Goal: Task Accomplishment & Management: Complete application form

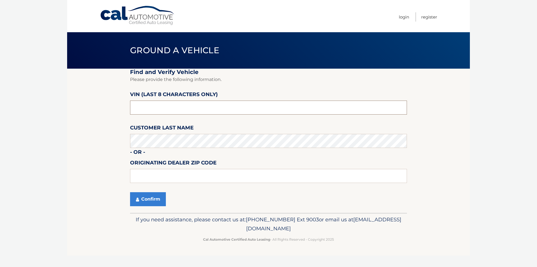
click at [204, 110] on input "text" at bounding box center [268, 107] width 277 height 14
drag, startPoint x: 204, startPoint y: 110, endPoint x: 178, endPoint y: 106, distance: 26.7
click at [178, 106] on input "text" at bounding box center [268, 107] width 277 height 14
click at [142, 200] on button "Confirm" at bounding box center [148, 199] width 36 height 14
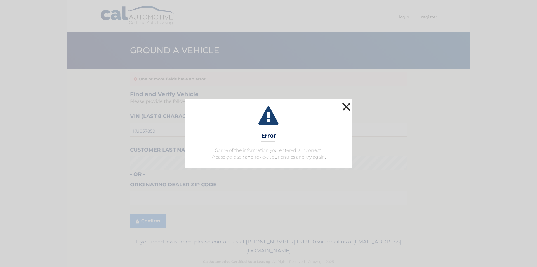
click at [347, 104] on button "×" at bounding box center [346, 106] width 11 height 11
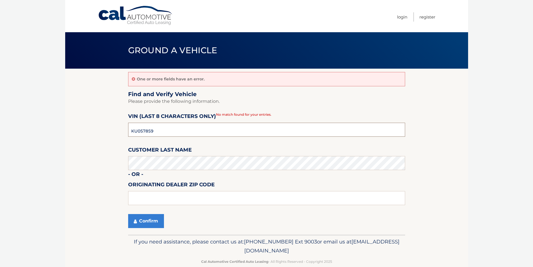
drag, startPoint x: 185, startPoint y: 134, endPoint x: 106, endPoint y: 124, distance: 80.1
click at [106, 124] on section "One or more fields have an error. Find and Verify Vehicle Please provide the fo…" at bounding box center [266, 152] width 403 height 166
click at [137, 216] on button "Confirm" at bounding box center [146, 221] width 36 height 14
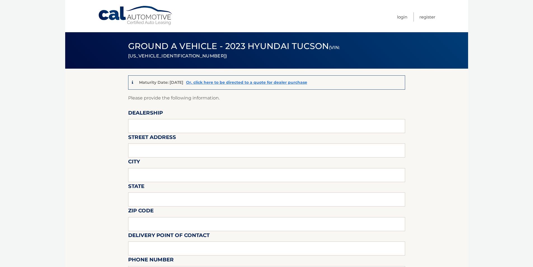
click at [146, 119] on label "Dealership" at bounding box center [145, 114] width 35 height 10
click at [143, 125] on input "text" at bounding box center [266, 126] width 277 height 14
type input "centereach hyundai"
click at [160, 153] on input "text" at bounding box center [266, 150] width 277 height 14
type input "[STREET_ADDRESS]"
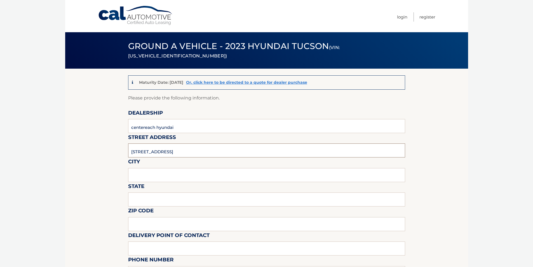
type input "centereach"
type input "NY"
type input "11727"
type input "[PERSON_NAME]"
type input "6315800800"
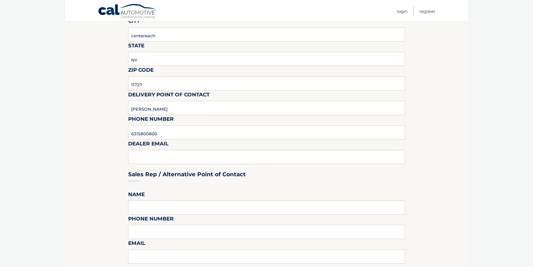
scroll to position [168, 0]
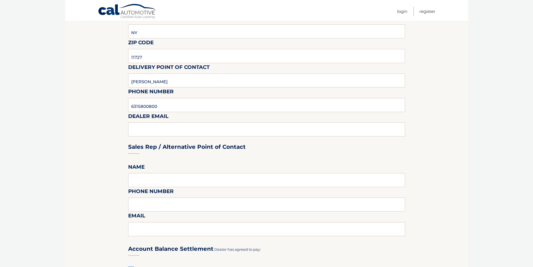
click at [145, 134] on div "Sales Rep / Alternative Point of Contact" at bounding box center [266, 135] width 277 height 39
click at [146, 133] on div "Sales Rep / Alternative Point of Contact" at bounding box center [266, 135] width 277 height 39
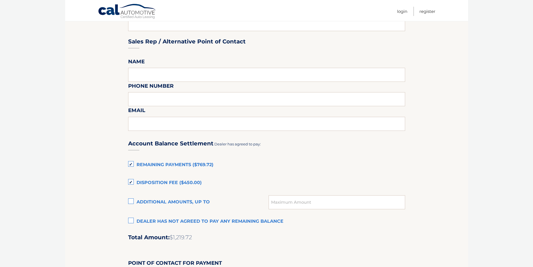
scroll to position [308, 0]
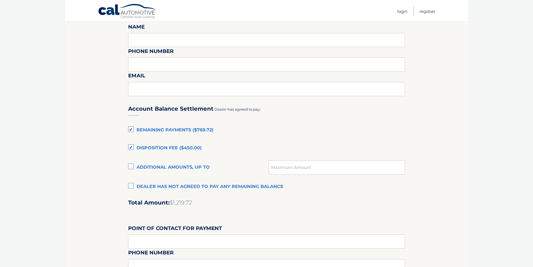
click at [130, 149] on label "Disposition Fee ($450.00)" at bounding box center [266, 147] width 277 height 11
click at [0, 0] on input "Disposition Fee ($450.00)" at bounding box center [0, 0] width 0 height 0
click at [81, 137] on section "Maturity Date: [DATE] Or, click here to be directed to a quote for dealer purch…" at bounding box center [266, 67] width 403 height 613
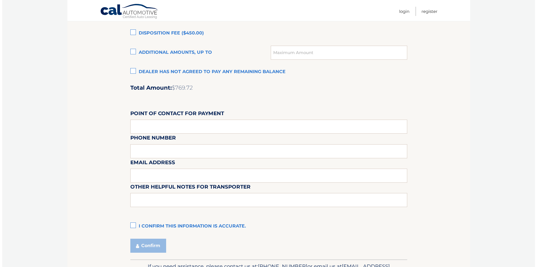
scroll to position [458, 0]
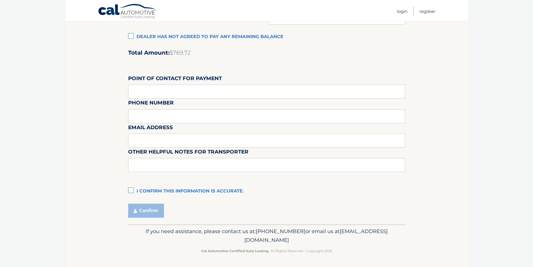
click at [131, 192] on label "I confirm this information is accurate." at bounding box center [266, 191] width 277 height 11
click at [0, 0] on input "I confirm this information is accurate." at bounding box center [0, 0] width 0 height 0
click at [148, 90] on input "text" at bounding box center [266, 92] width 277 height 14
type input "centereach hyundai"
click at [150, 117] on div "Email Address" at bounding box center [266, 111] width 277 height 24
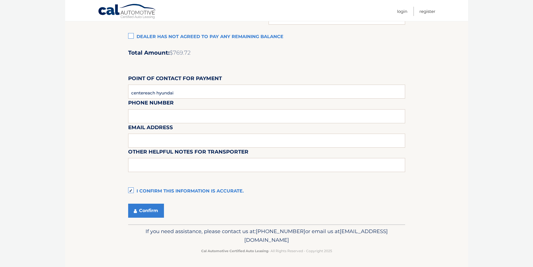
click at [146, 115] on div "Email Address" at bounding box center [266, 111] width 277 height 24
click at [138, 210] on button "Confirm" at bounding box center [146, 211] width 36 height 14
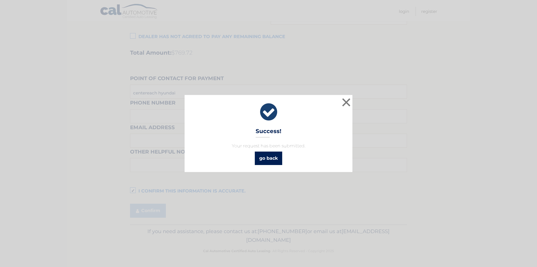
click at [272, 156] on link "go back" at bounding box center [268, 157] width 27 height 13
